Goal: Task Accomplishment & Management: Use online tool/utility

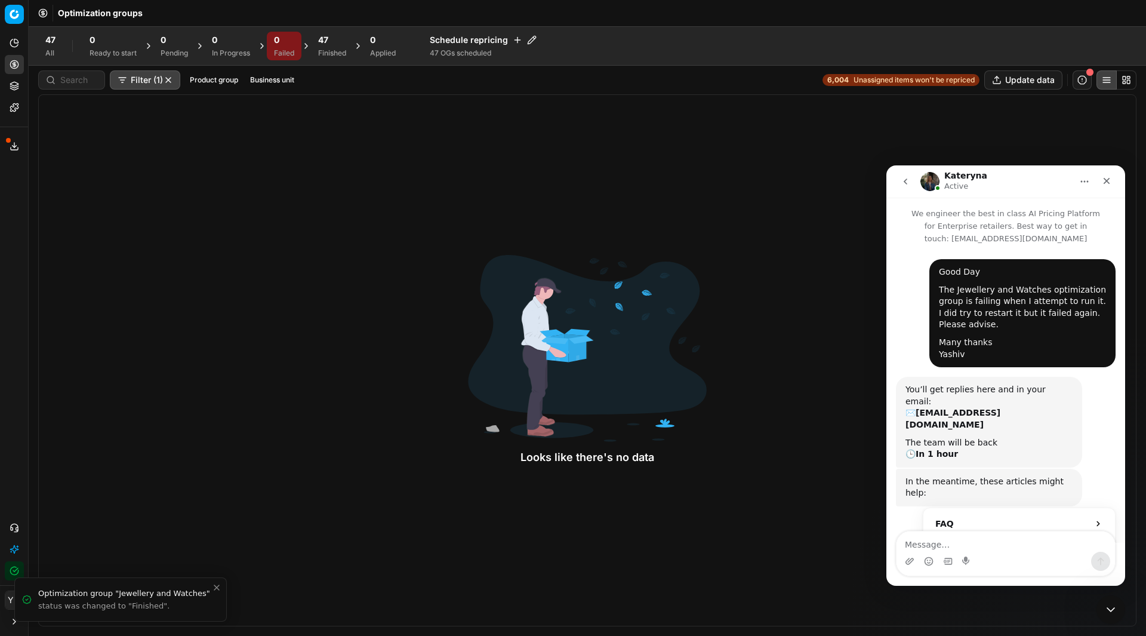
scroll to position [228, 0]
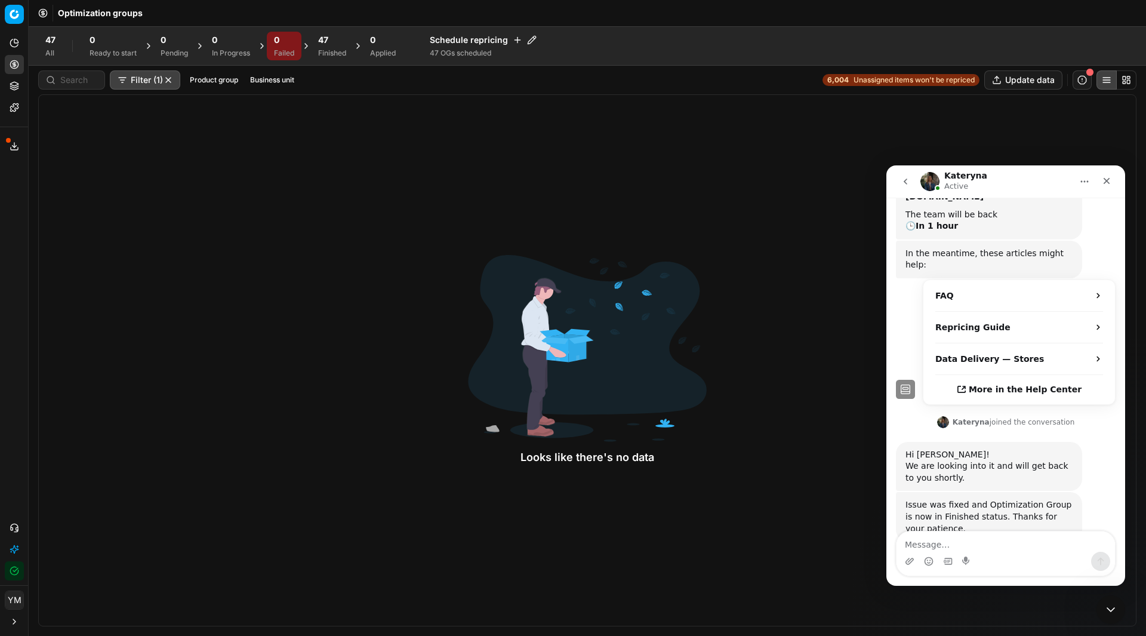
click at [328, 48] on div "Finished" at bounding box center [332, 53] width 28 height 10
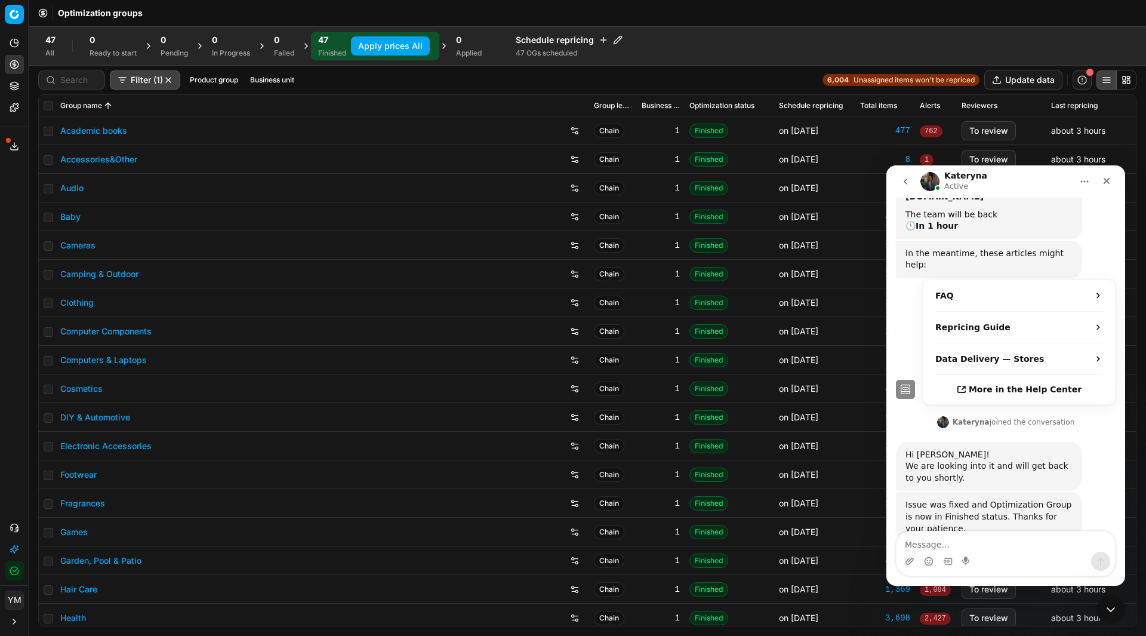
click at [380, 47] on button "Apply prices All" at bounding box center [390, 45] width 79 height 19
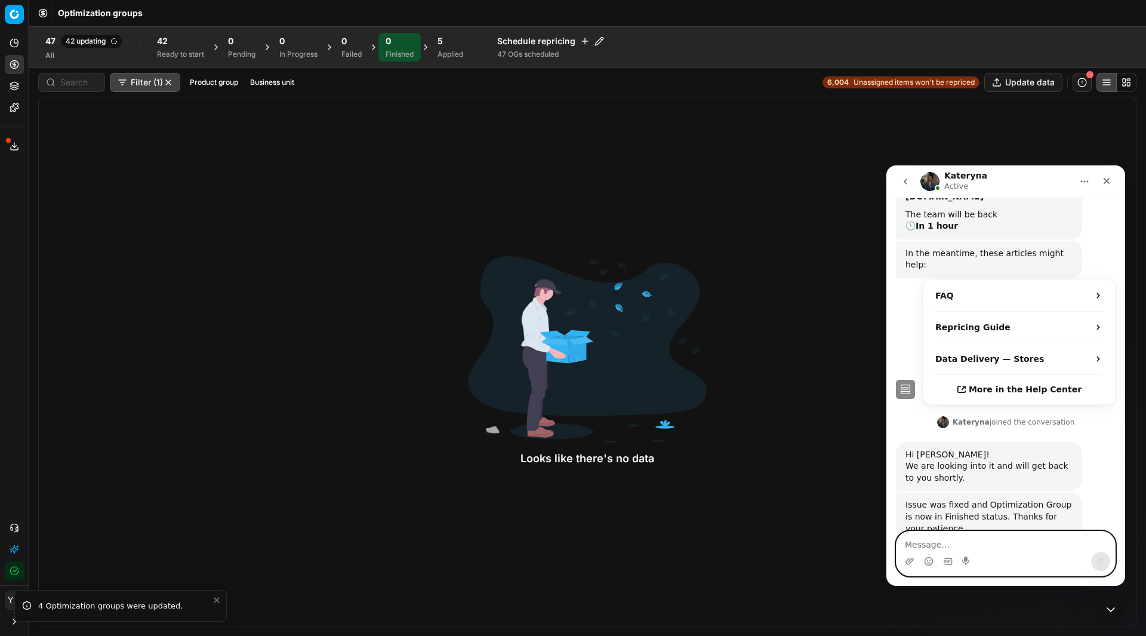
click at [928, 542] on textarea "Message…" at bounding box center [1006, 541] width 219 height 20
type textarea "Thanks very much [PERSON_NAME]. Appreciate it."
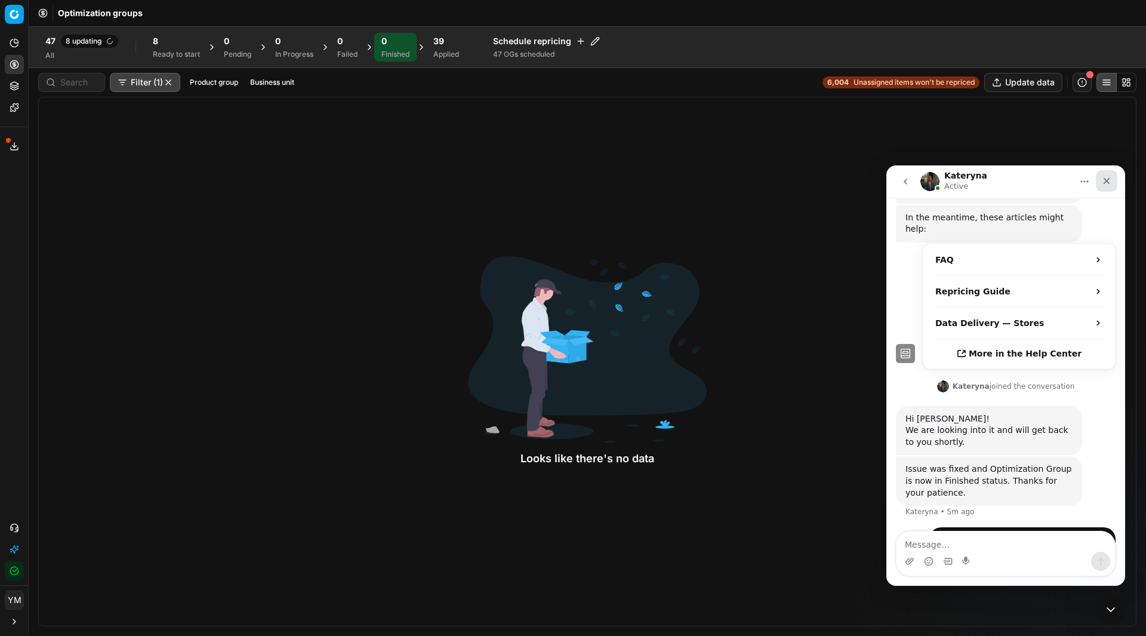
click at [1114, 179] on div "Close" at bounding box center [1106, 180] width 21 height 21
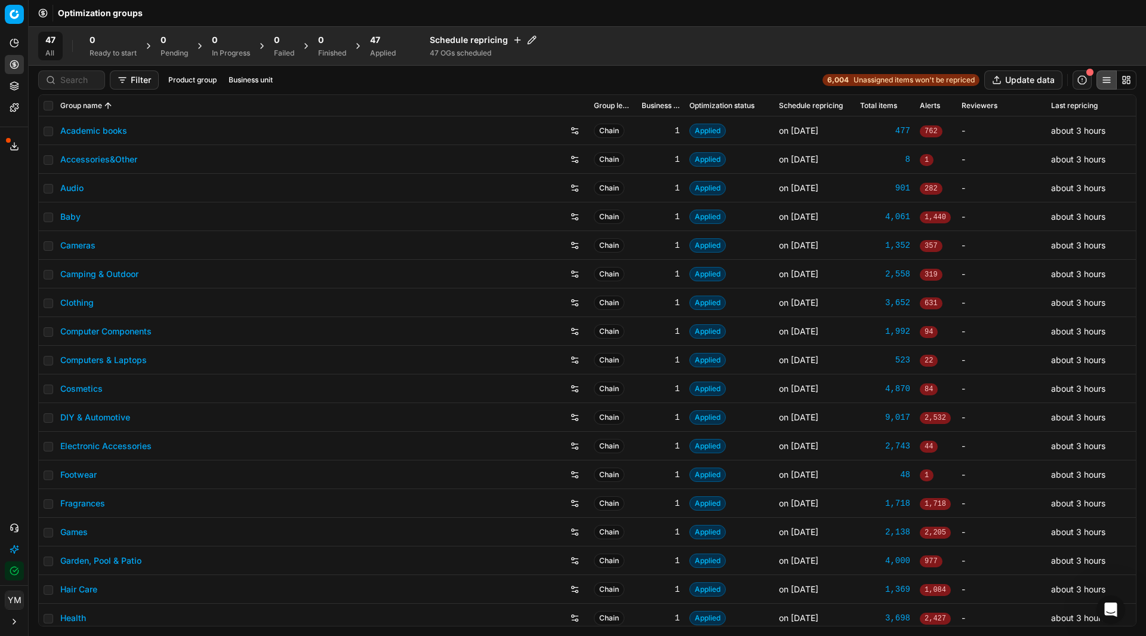
scroll to position [295, 0]
click at [378, 50] on div "Applied" at bounding box center [383, 53] width 26 height 10
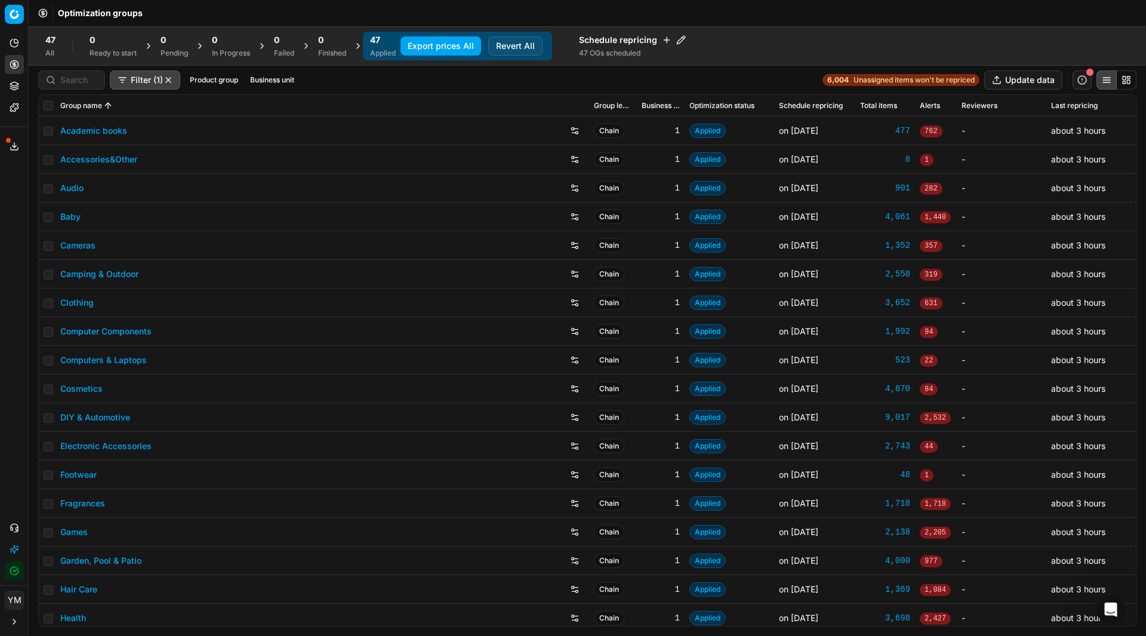
click at [467, 44] on button "Export prices All" at bounding box center [441, 45] width 81 height 19
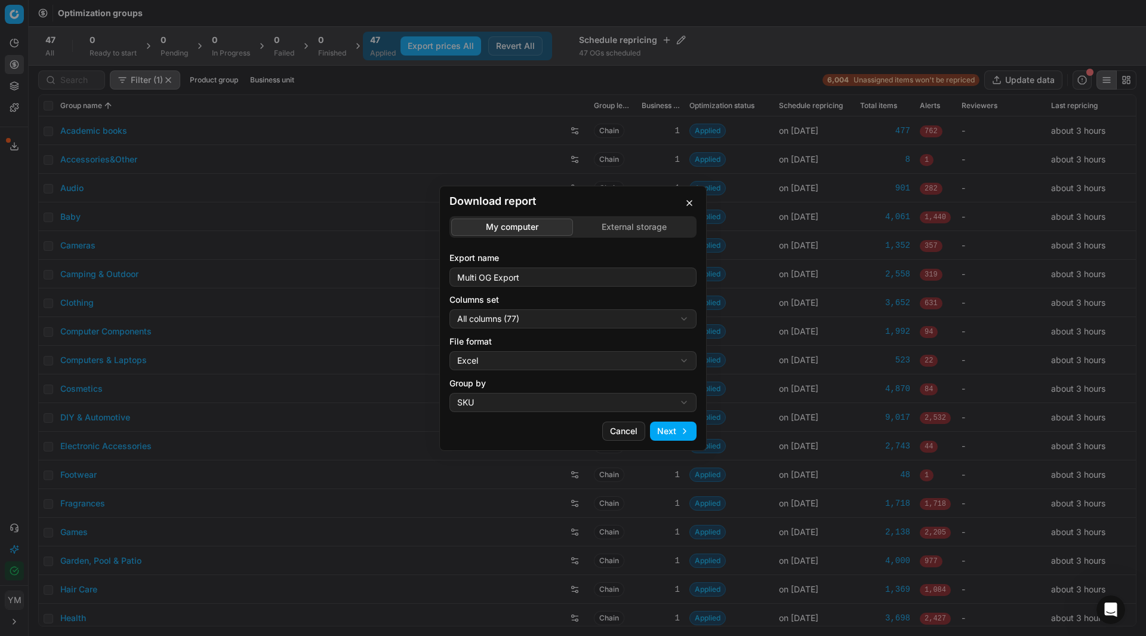
click at [654, 226] on div "Download report My computer External storage Export name Multi OG Export Column…" at bounding box center [573, 318] width 1146 height 636
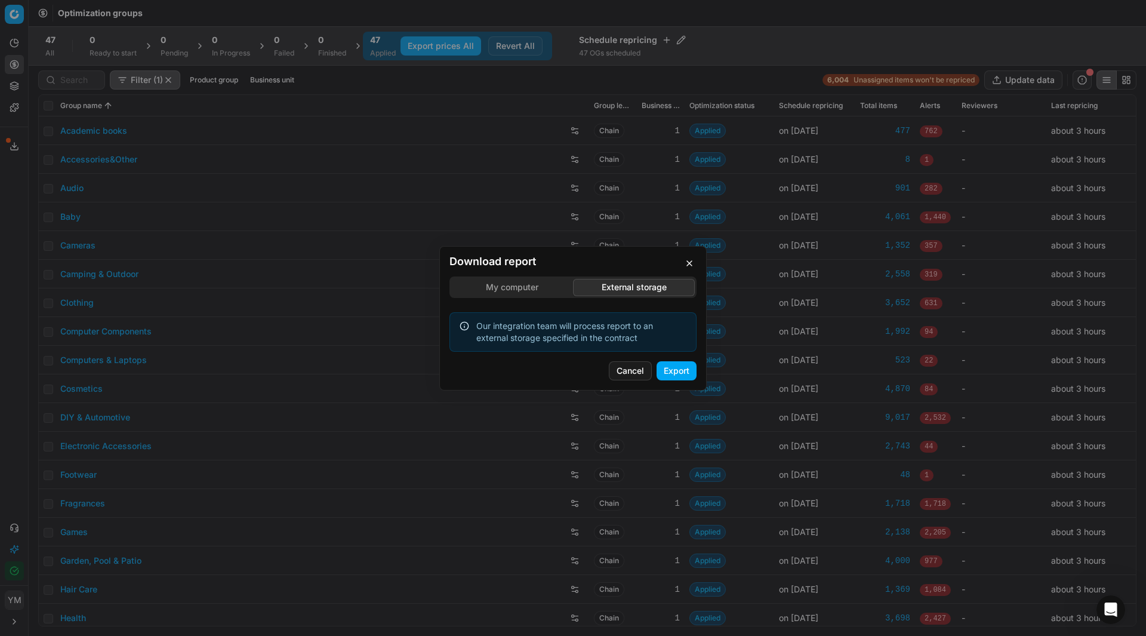
scroll to position [264, 0]
click at [678, 373] on button "Export" at bounding box center [677, 370] width 40 height 19
